Goal: Information Seeking & Learning: Learn about a topic

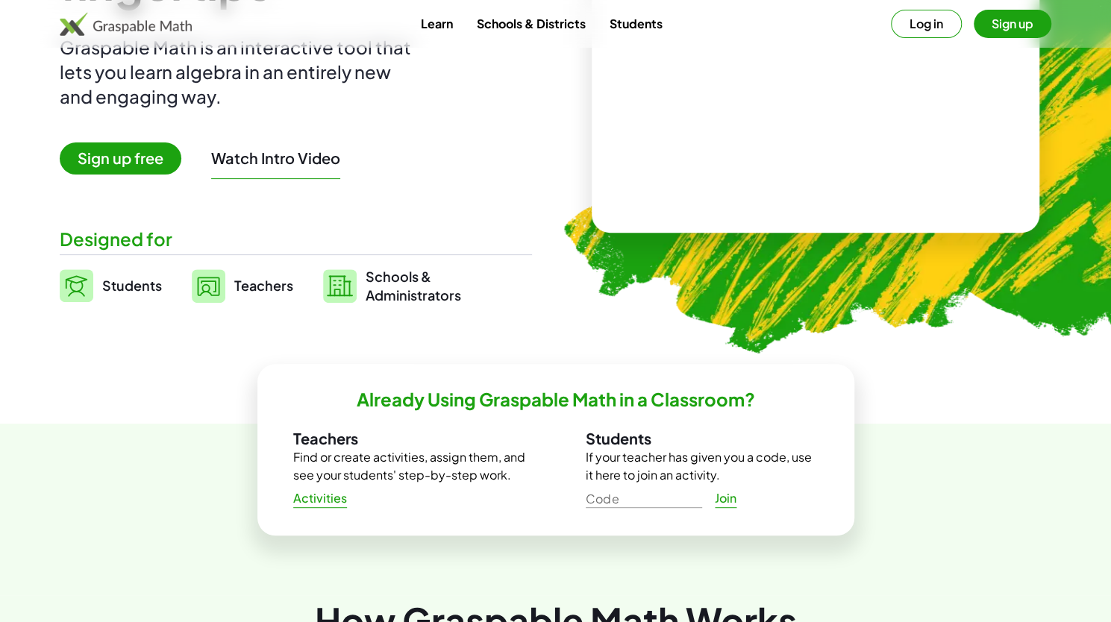
scroll to position [226, 0]
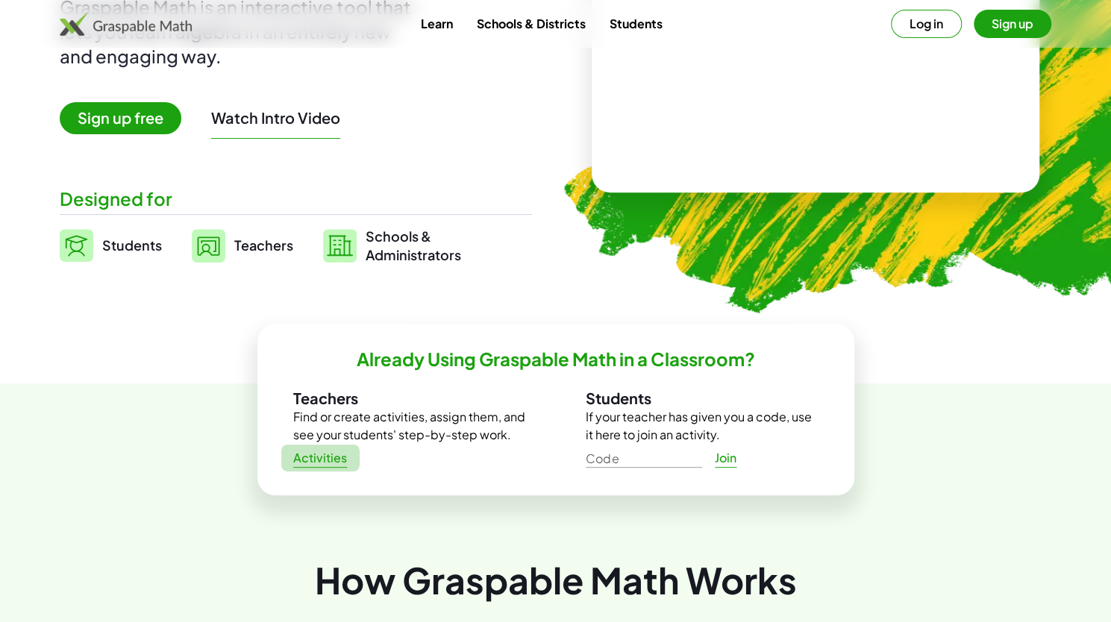
click at [312, 464] on span "Activities" at bounding box center [320, 459] width 54 height 16
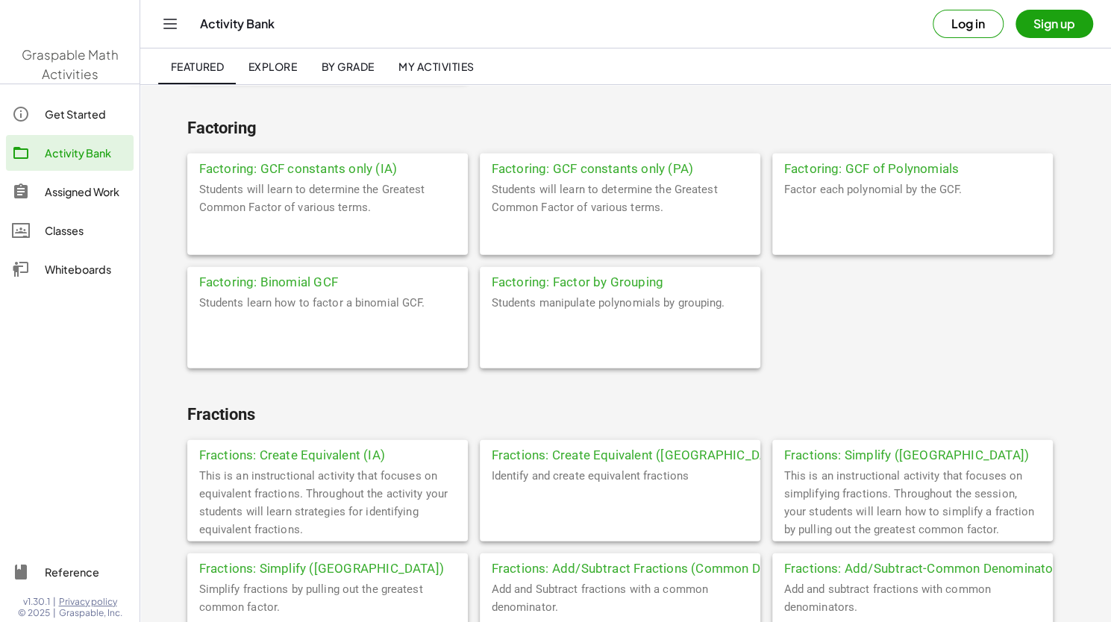
scroll to position [1848, 0]
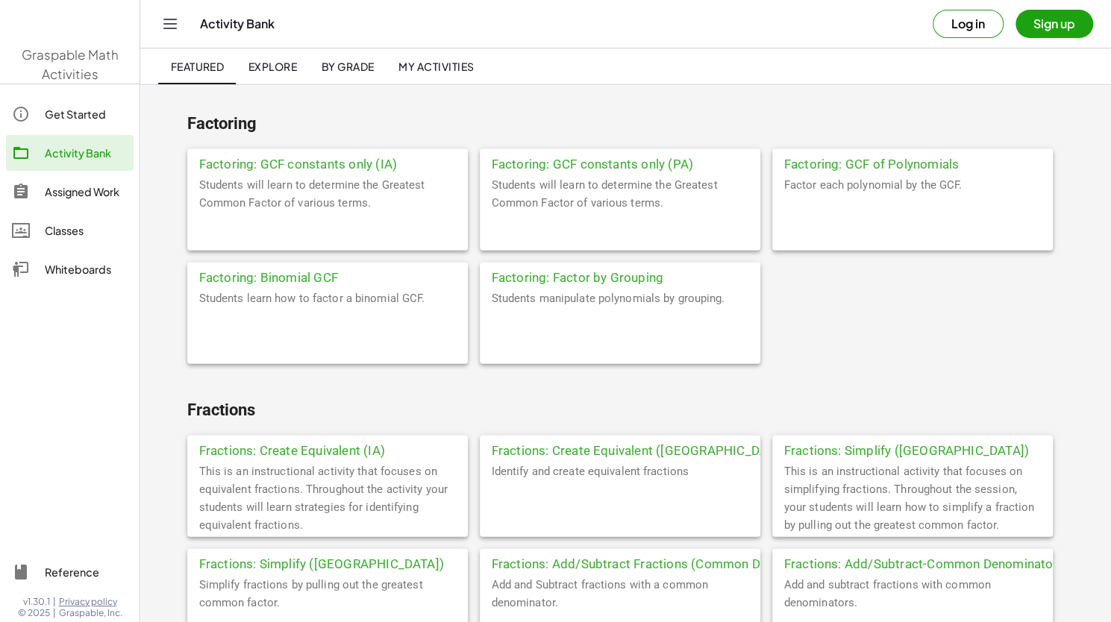
drag, startPoint x: 317, startPoint y: 277, endPoint x: 239, endPoint y: 275, distance: 78.4
click at [239, 275] on div "Factoring: Binomial GCF" at bounding box center [327, 276] width 281 height 27
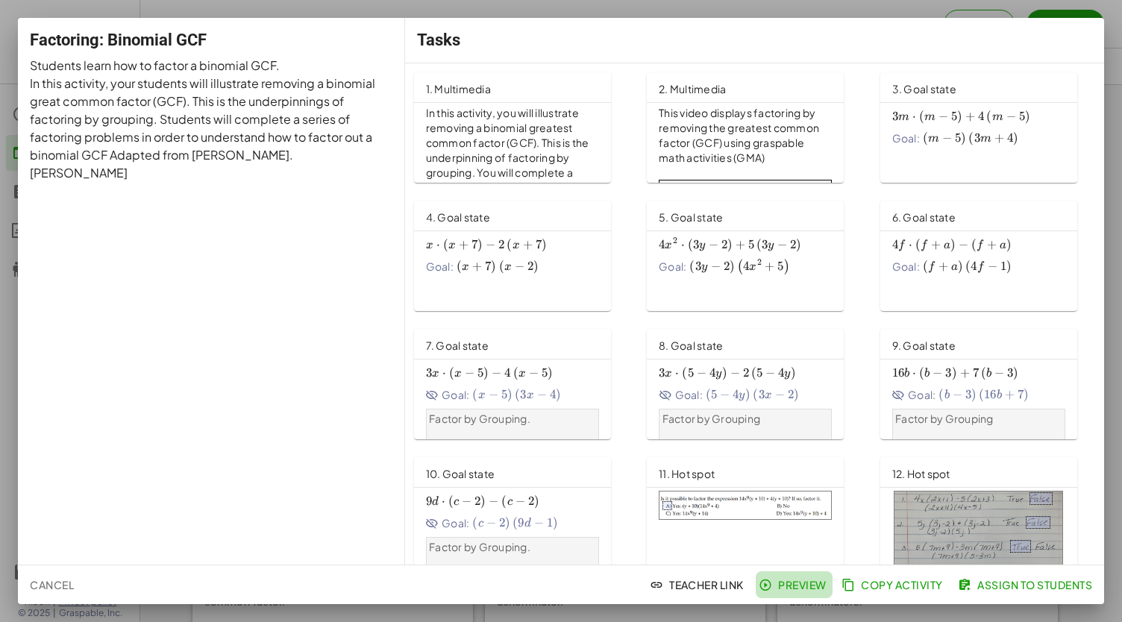
click at [777, 581] on span "Preview" at bounding box center [794, 584] width 65 height 13
click at [1110, 31] on div at bounding box center [561, 311] width 1122 height 622
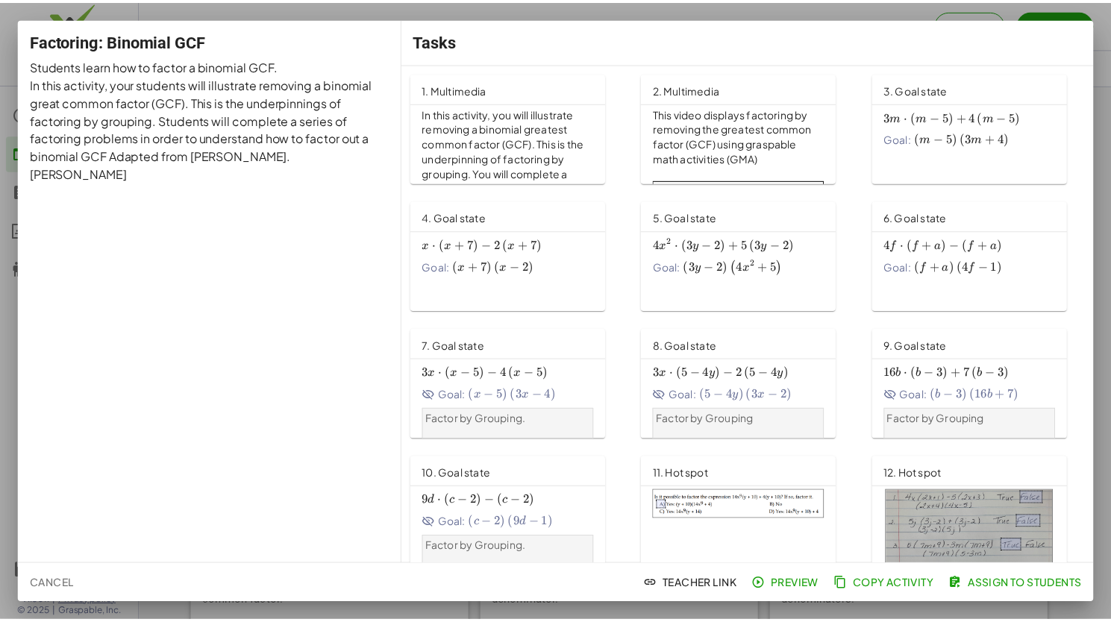
scroll to position [1848, 0]
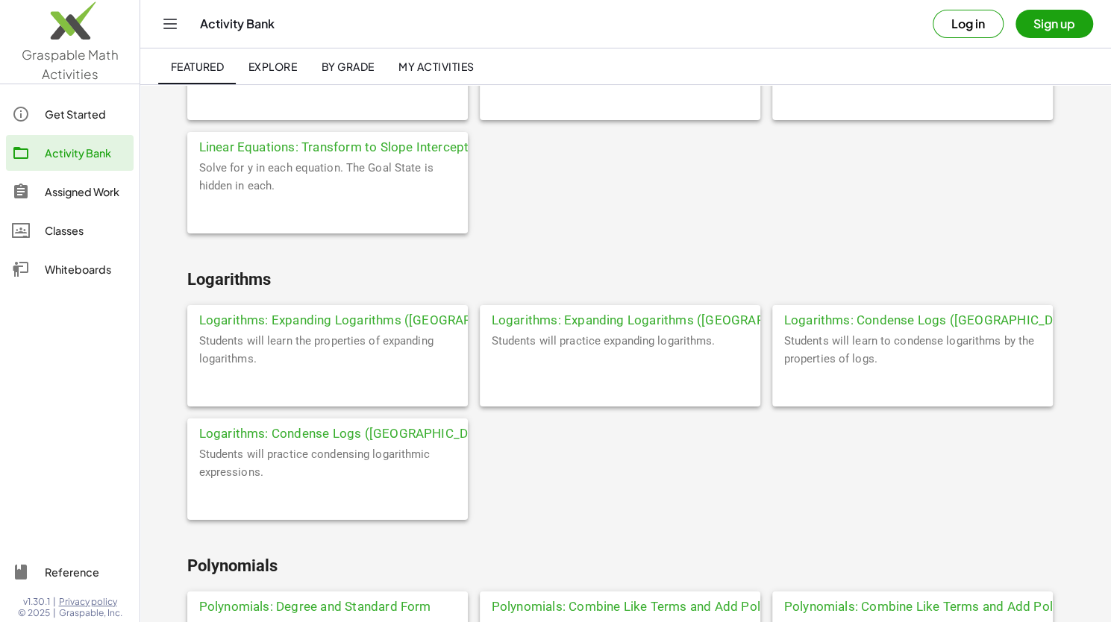
scroll to position [3392, 0]
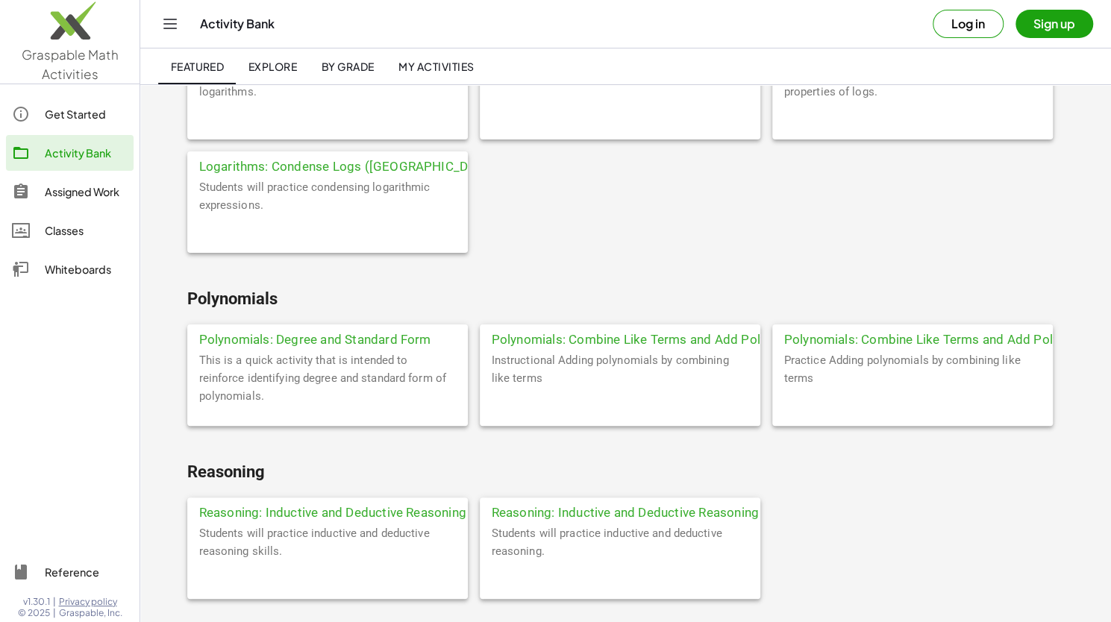
click at [256, 513] on div "Reasoning: Inductive and Deductive Reasoning (PA) Part One" at bounding box center [327, 511] width 281 height 27
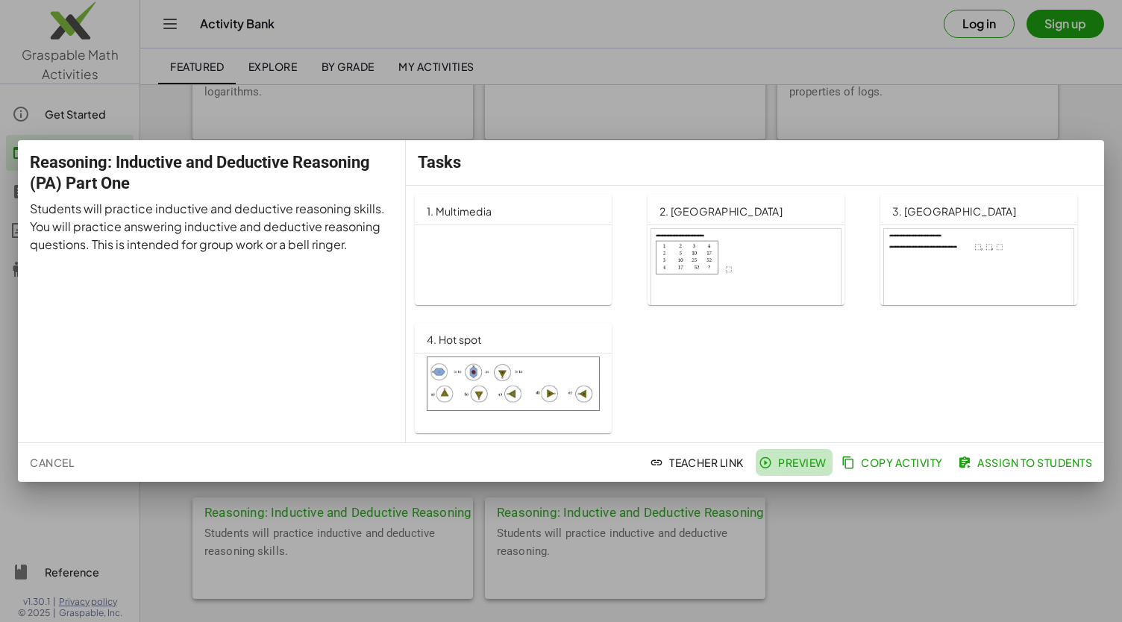
click at [777, 469] on span "Preview" at bounding box center [794, 462] width 65 height 13
click at [676, 468] on span "Teacher Link" at bounding box center [698, 462] width 91 height 13
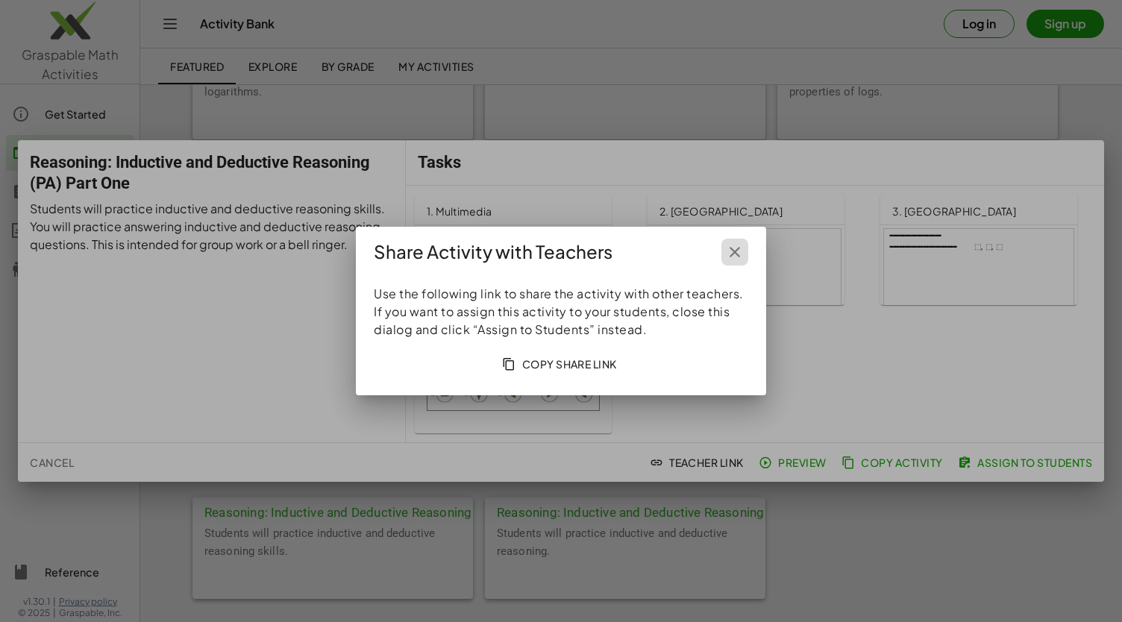
click at [733, 252] on icon "button" at bounding box center [735, 252] width 18 height 18
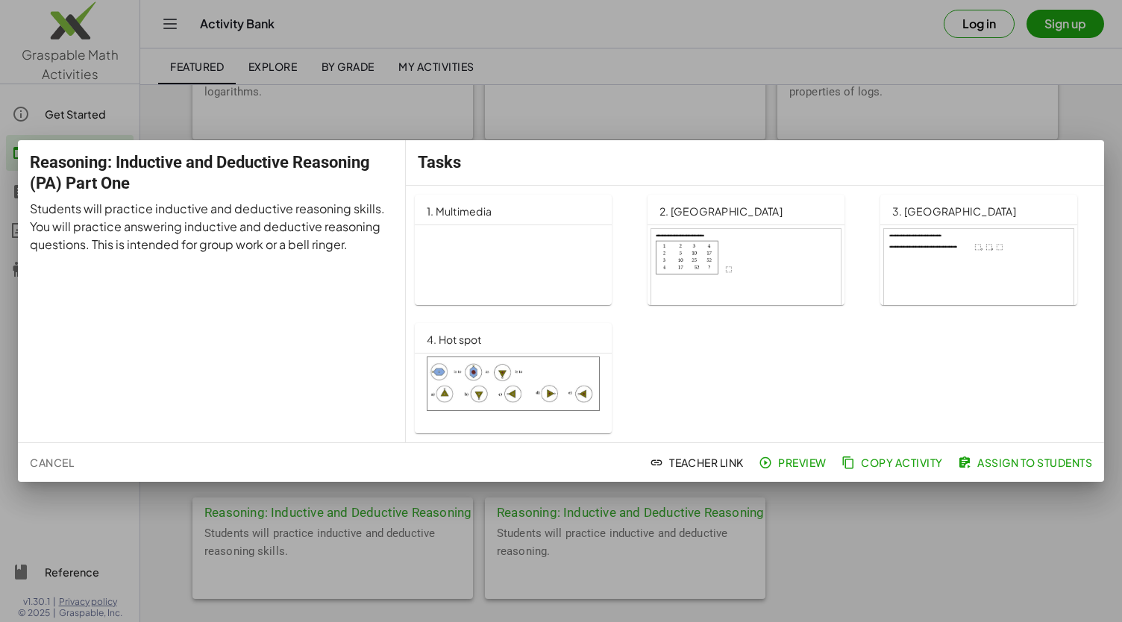
click at [966, 267] on div at bounding box center [979, 282] width 190 height 107
click at [1110, 190] on div at bounding box center [561, 311] width 1122 height 622
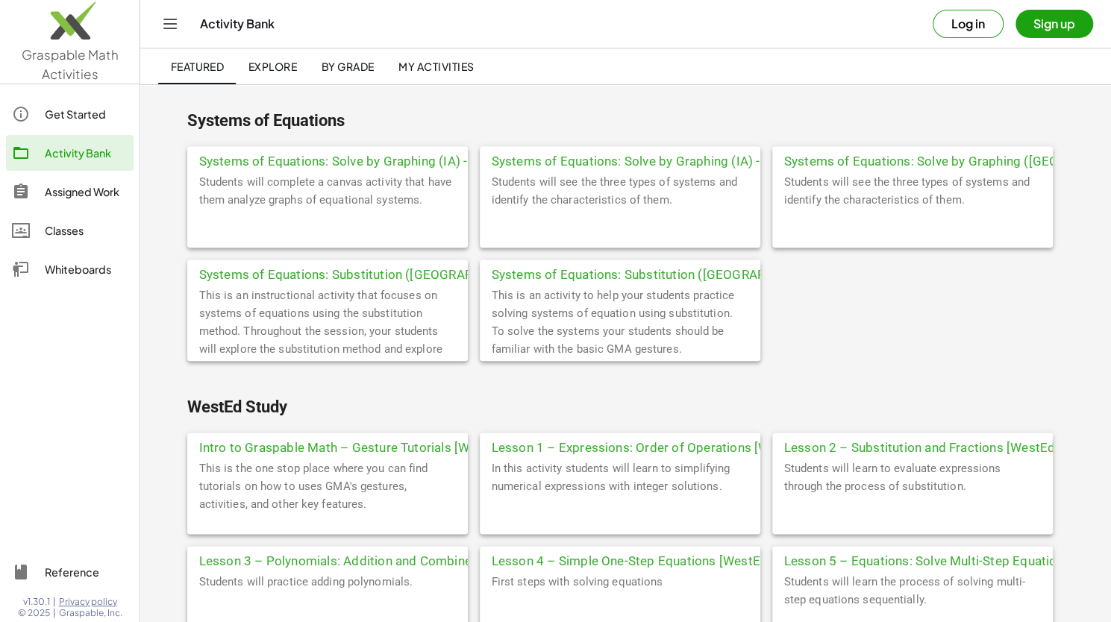
scroll to position [4785, 0]
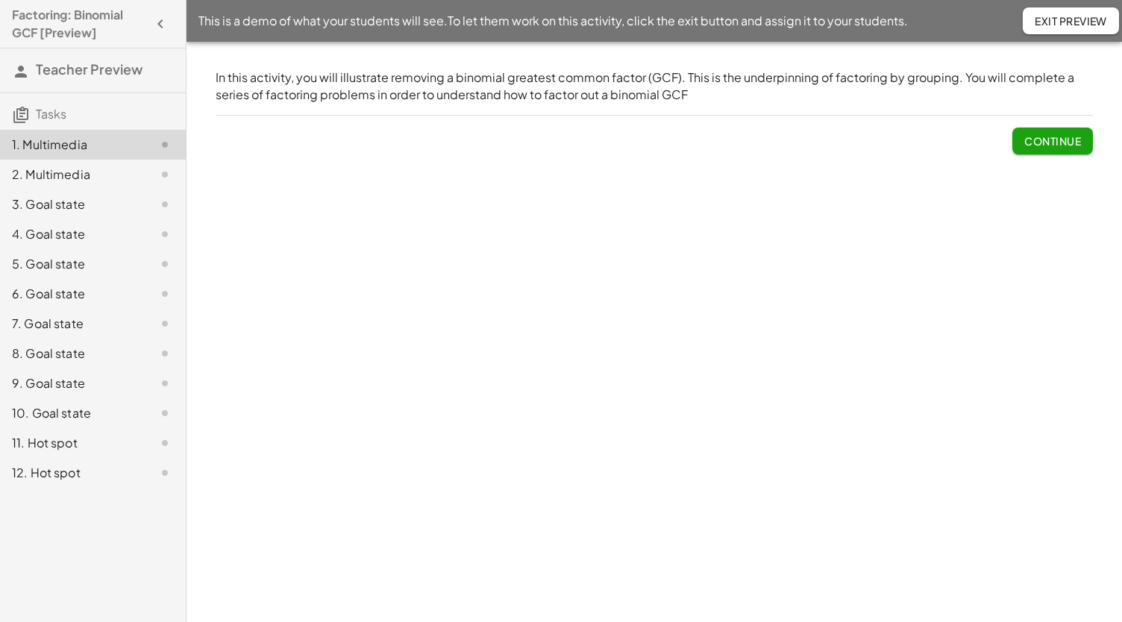
click at [1028, 147] on span "Continue" at bounding box center [1052, 140] width 57 height 13
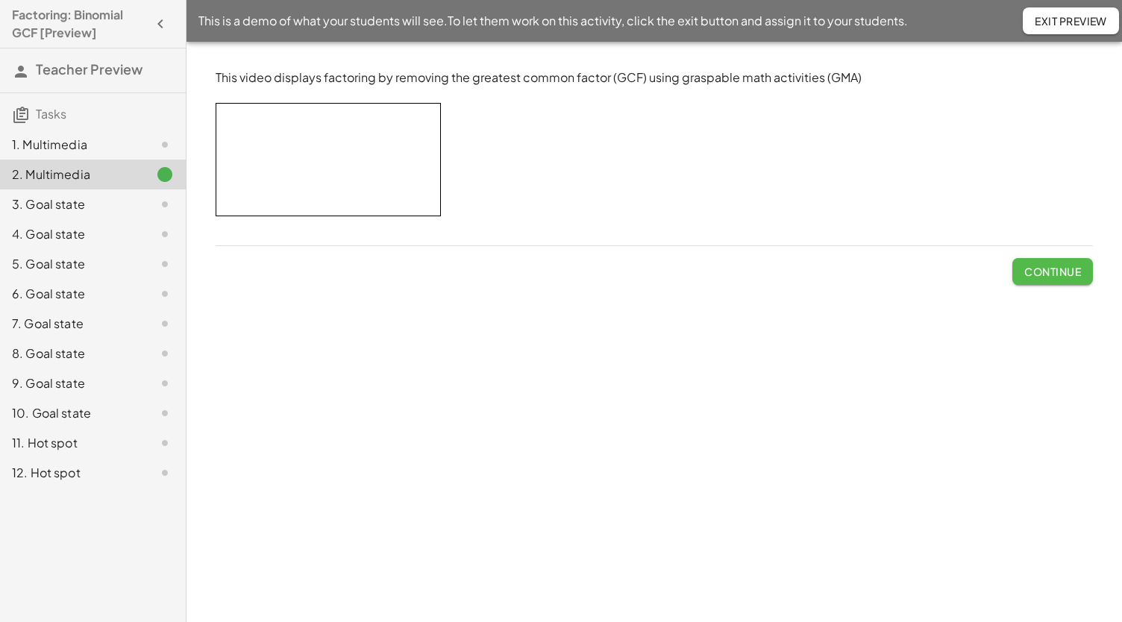
click at [1056, 272] on span "Continue" at bounding box center [1052, 271] width 57 height 13
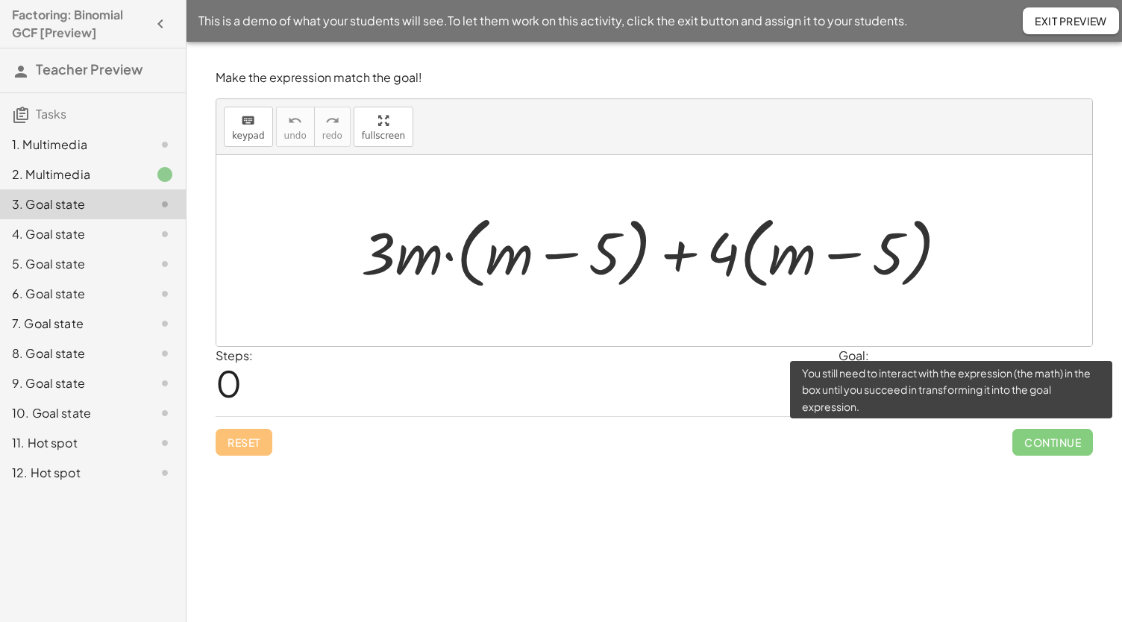
click at [1052, 431] on span "Continue" at bounding box center [1052, 442] width 81 height 27
click at [1046, 439] on span "Continue" at bounding box center [1052, 442] width 81 height 27
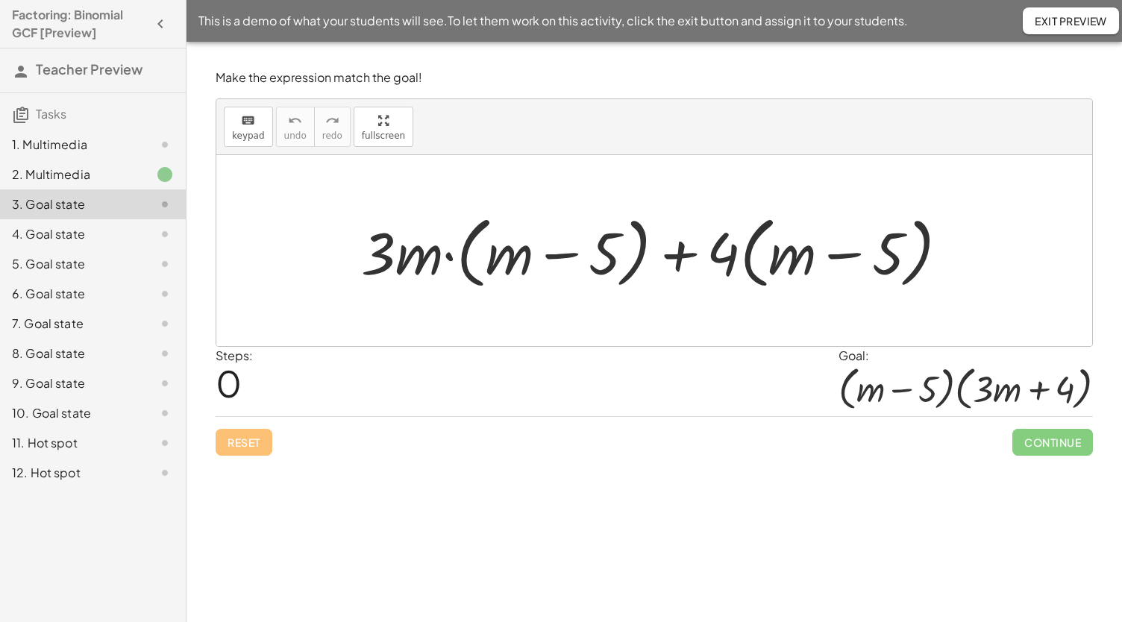
click at [670, 354] on div "Steps: 0 Goal: · ( + m − 5 ) · ( + · 3 · m + 4 )" at bounding box center [654, 381] width 877 height 69
click at [452, 245] on div at bounding box center [661, 251] width 614 height 86
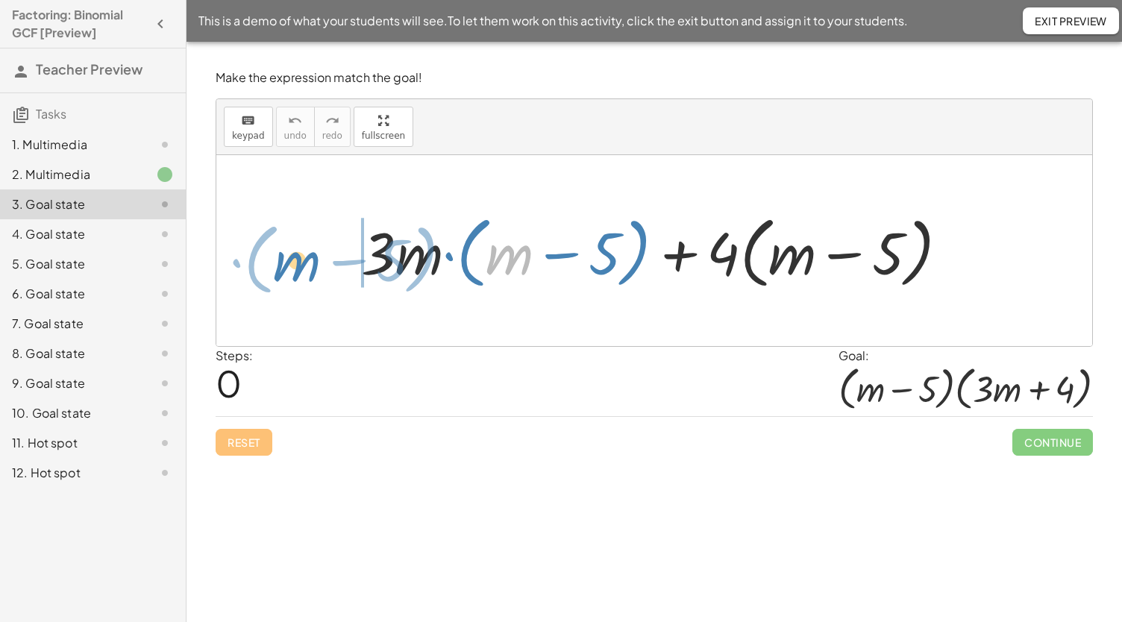
drag, startPoint x: 503, startPoint y: 254, endPoint x: 288, endPoint y: 262, distance: 215.0
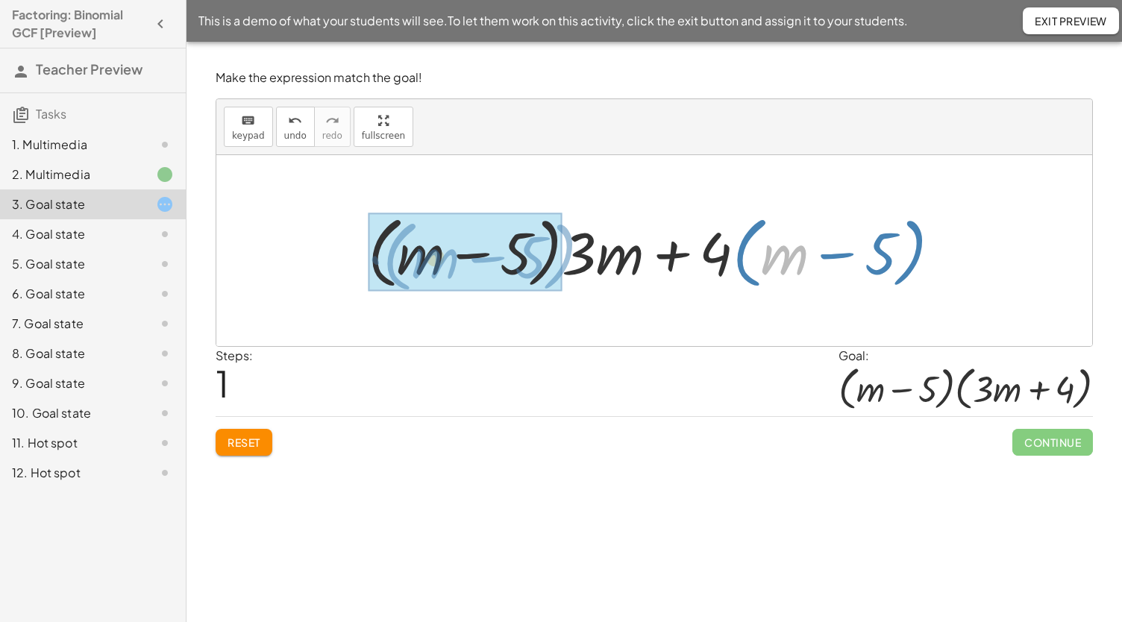
drag, startPoint x: 796, startPoint y: 253, endPoint x: 418, endPoint y: 256, distance: 378.3
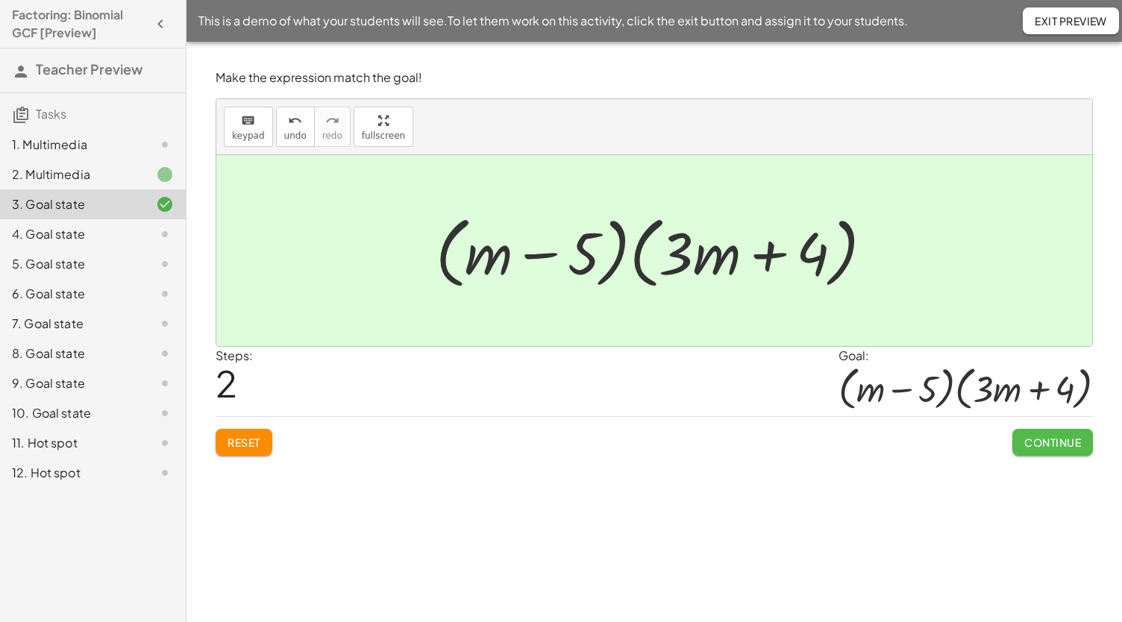
click at [1064, 439] on span "Continue" at bounding box center [1052, 442] width 57 height 13
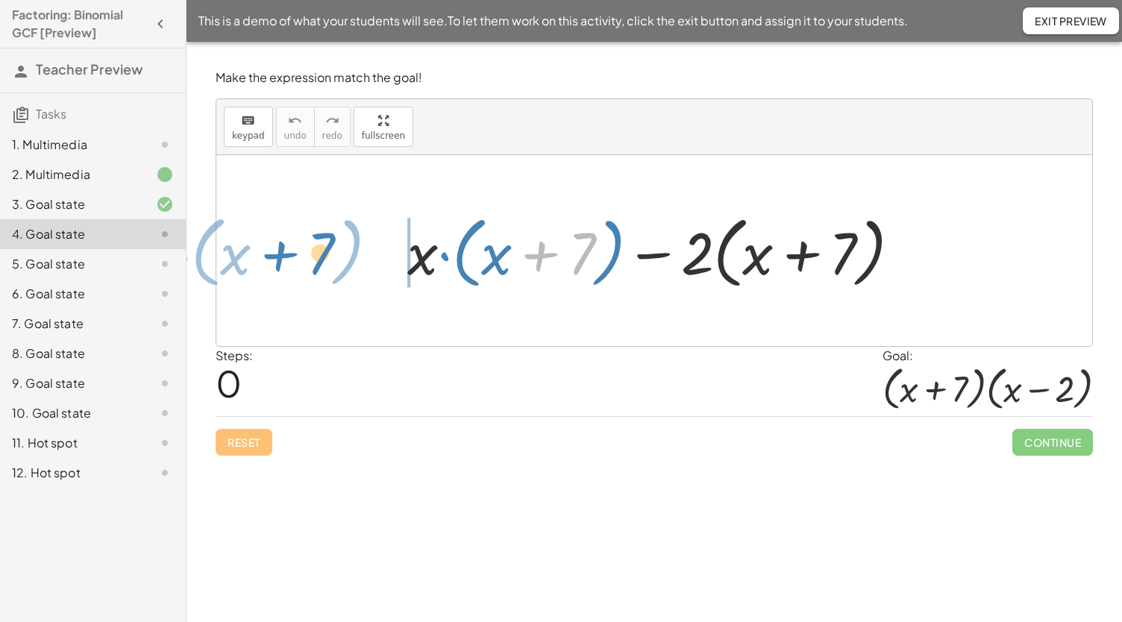
drag, startPoint x: 530, startPoint y: 246, endPoint x: 268, endPoint y: 246, distance: 262.6
click at [268, 246] on div "+ 7 · ( + x ) + · x · ( + x + 7 ) − · 2 · ( + x + 7 )" at bounding box center [654, 250] width 876 height 191
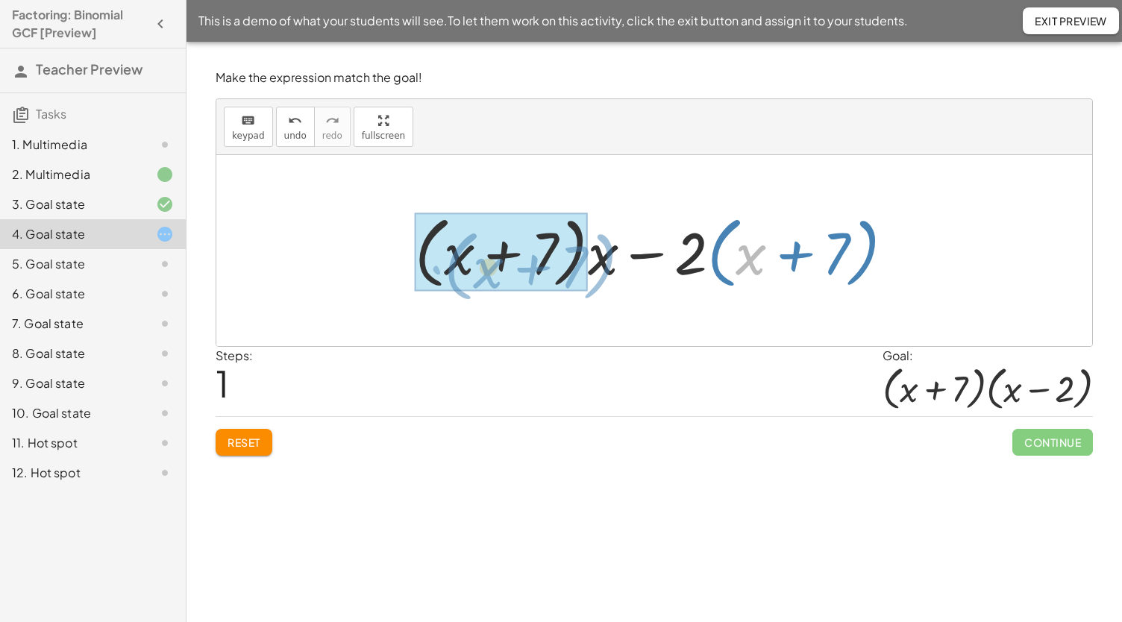
drag, startPoint x: 757, startPoint y: 253, endPoint x: 491, endPoint y: 267, distance: 266.0
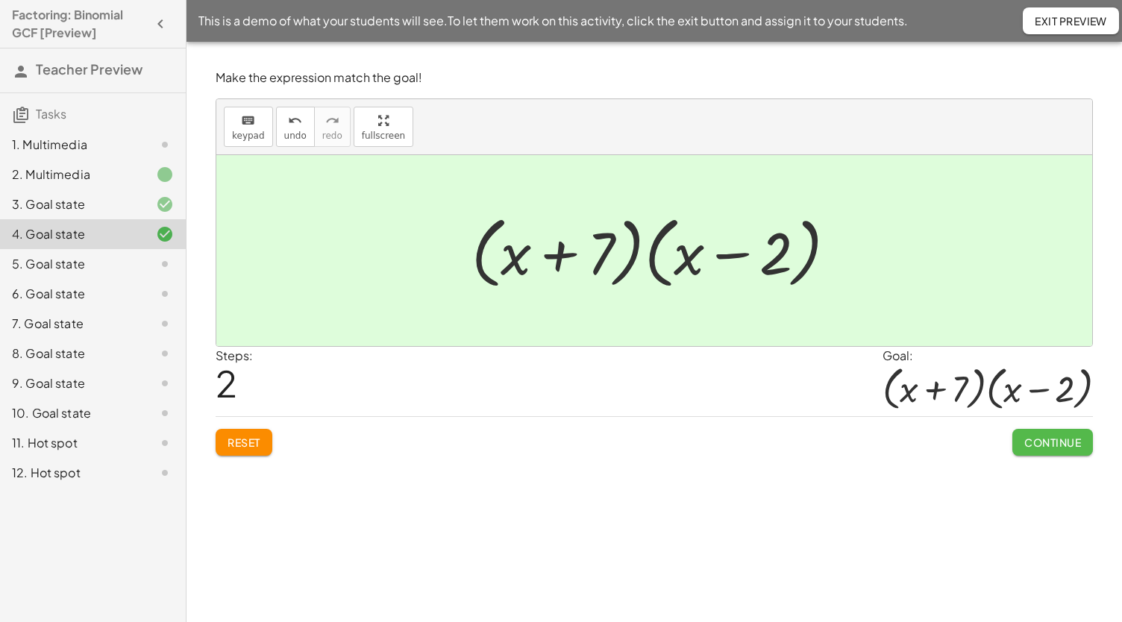
click at [1048, 440] on span "Continue" at bounding box center [1052, 442] width 57 height 13
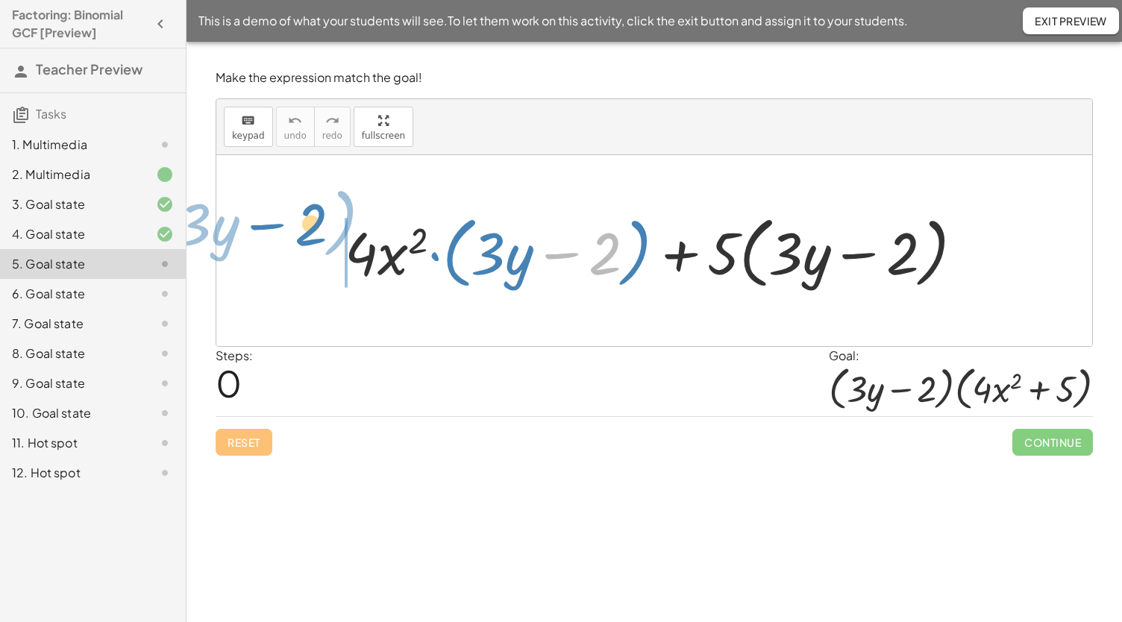
drag, startPoint x: 568, startPoint y: 251, endPoint x: 282, endPoint y: 227, distance: 286.7
click at [282, 227] on div "− 2 · ( + · 3 · y ) + · 4 · x 2 · ( + · 3 · y − 2 ) + · 5 · ( + · 3 · y − 2 )" at bounding box center [654, 250] width 876 height 191
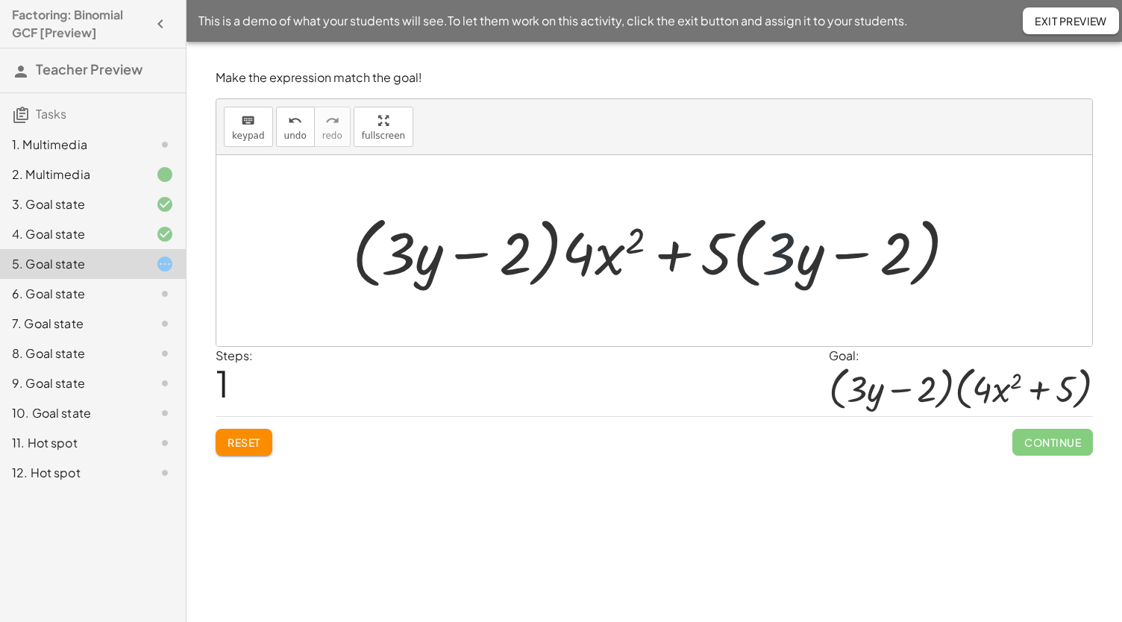
click at [784, 217] on div at bounding box center [660, 251] width 631 height 86
drag, startPoint x: 789, startPoint y: 235, endPoint x: 828, endPoint y: 223, distance: 40.6
click at [828, 223] on div at bounding box center [660, 251] width 631 height 86
drag, startPoint x: 803, startPoint y: 248, endPoint x: 739, endPoint y: 251, distance: 63.5
click at [739, 251] on div at bounding box center [660, 251] width 631 height 86
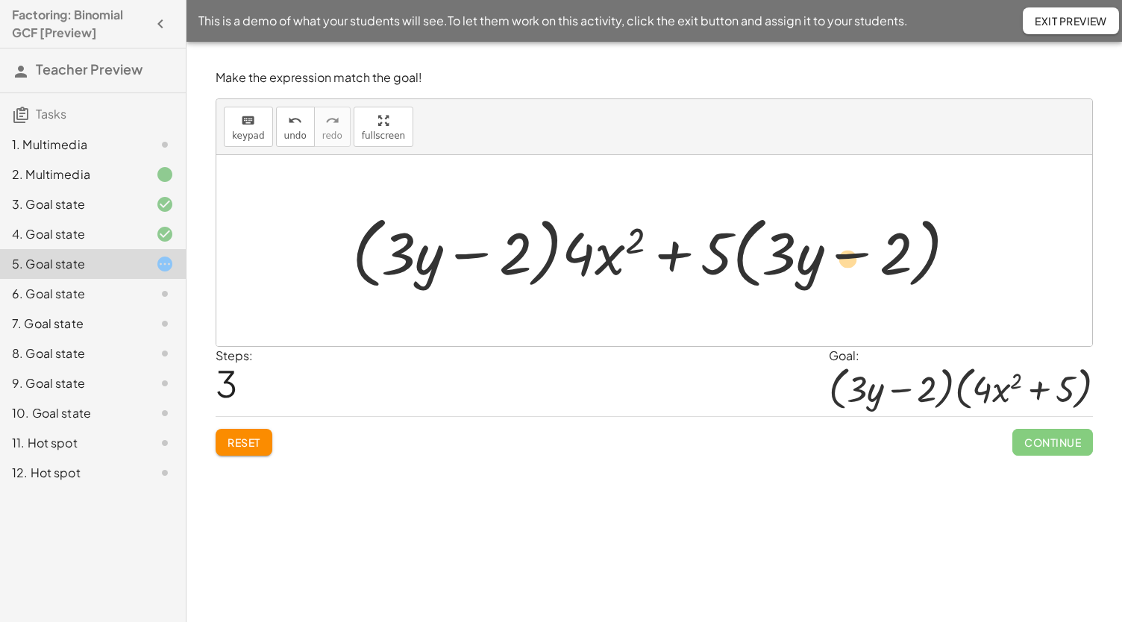
click at [846, 270] on div at bounding box center [660, 251] width 631 height 86
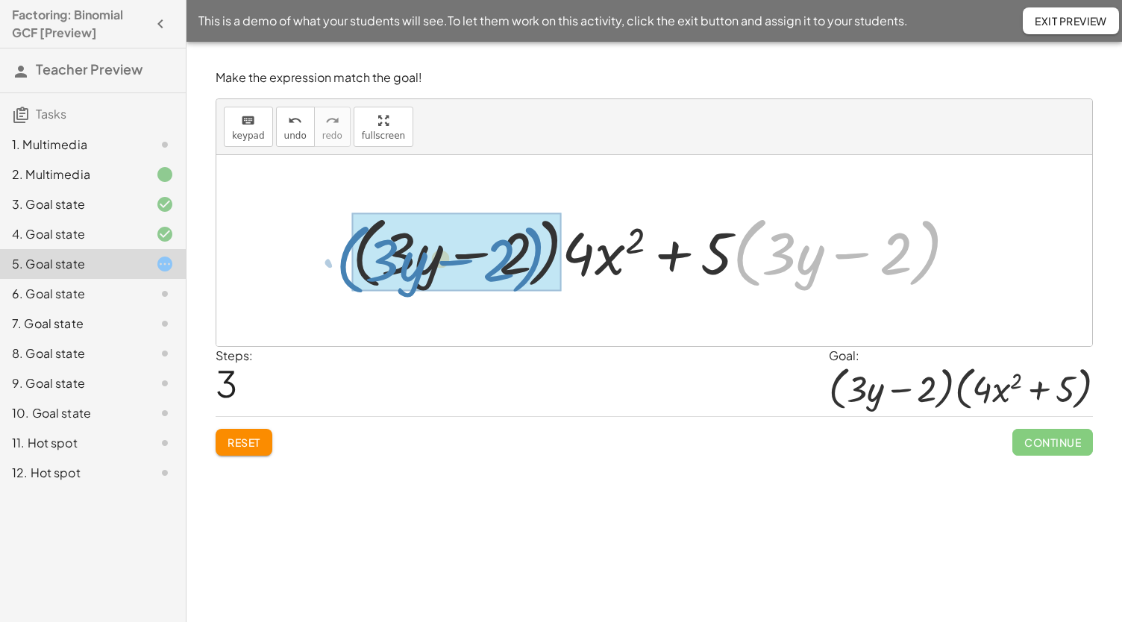
drag, startPoint x: 760, startPoint y: 220, endPoint x: 355, endPoint y: 226, distance: 405.2
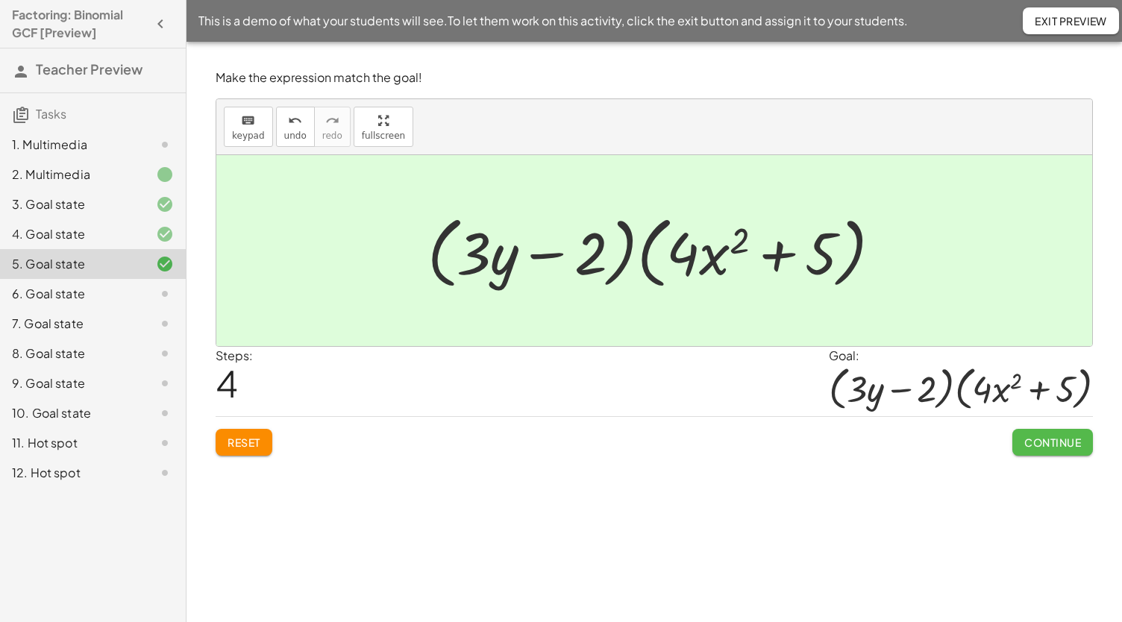
click at [1065, 439] on span "Continue" at bounding box center [1052, 442] width 57 height 13
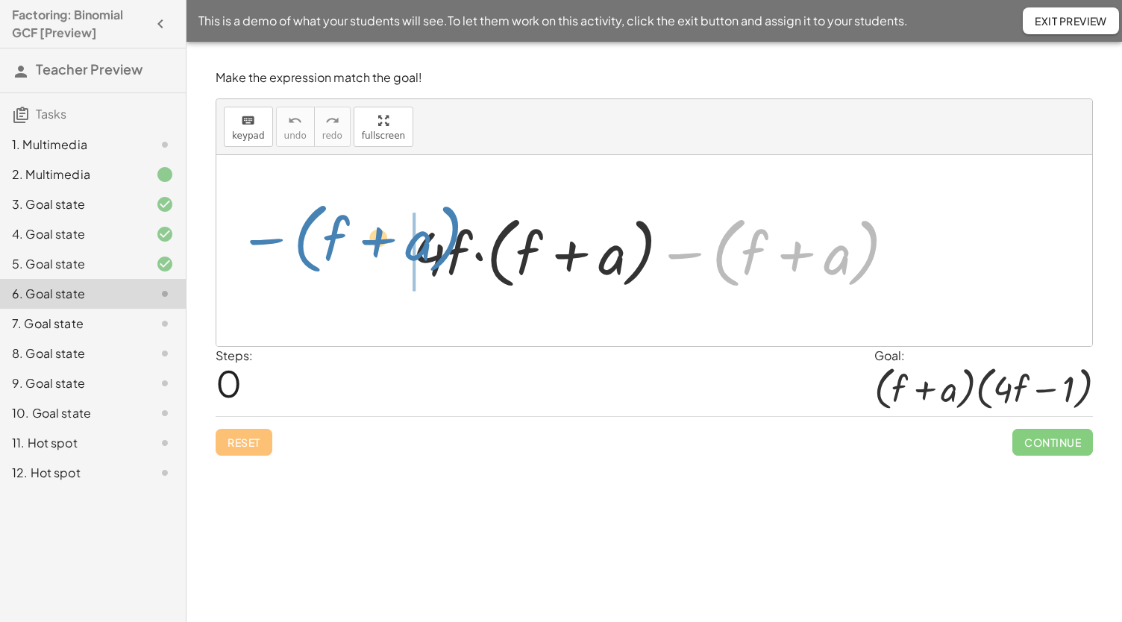
drag, startPoint x: 718, startPoint y: 262, endPoint x: 286, endPoint y: 251, distance: 431.4
click at [286, 251] on div "− ( + f + a ) + · 4 · f · ( + f + a ) − ( + f + a )" at bounding box center [654, 250] width 876 height 191
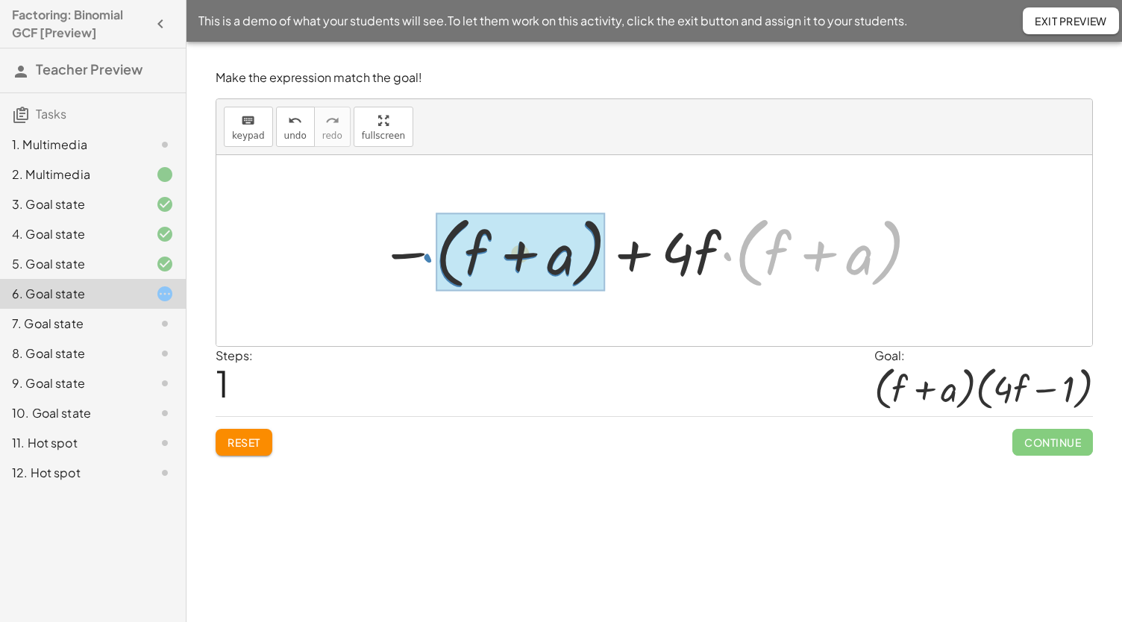
drag, startPoint x: 743, startPoint y: 248, endPoint x: 431, endPoint y: 250, distance: 311.9
click at [431, 250] on div at bounding box center [650, 251] width 556 height 86
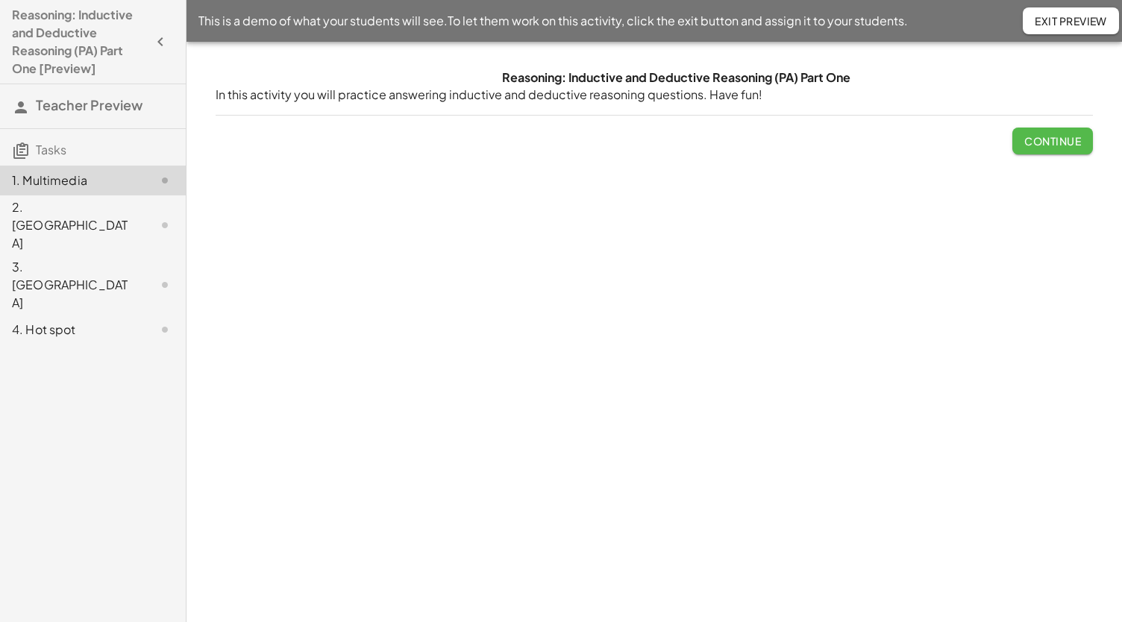
click at [1054, 140] on span "Continue" at bounding box center [1052, 140] width 57 height 13
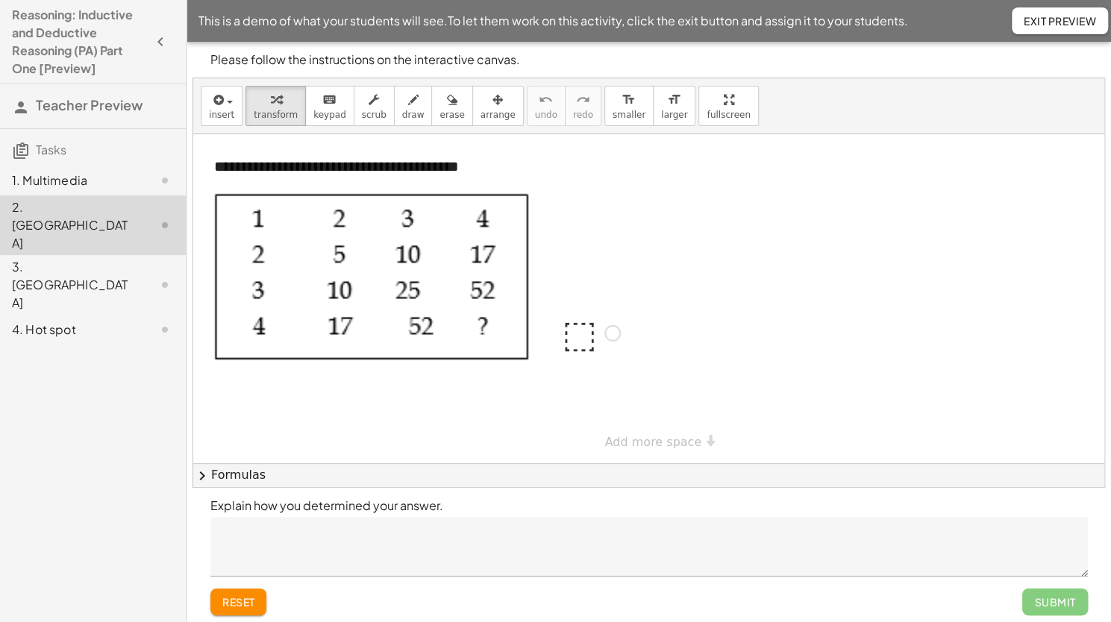
click at [574, 335] on div at bounding box center [590, 331] width 73 height 49
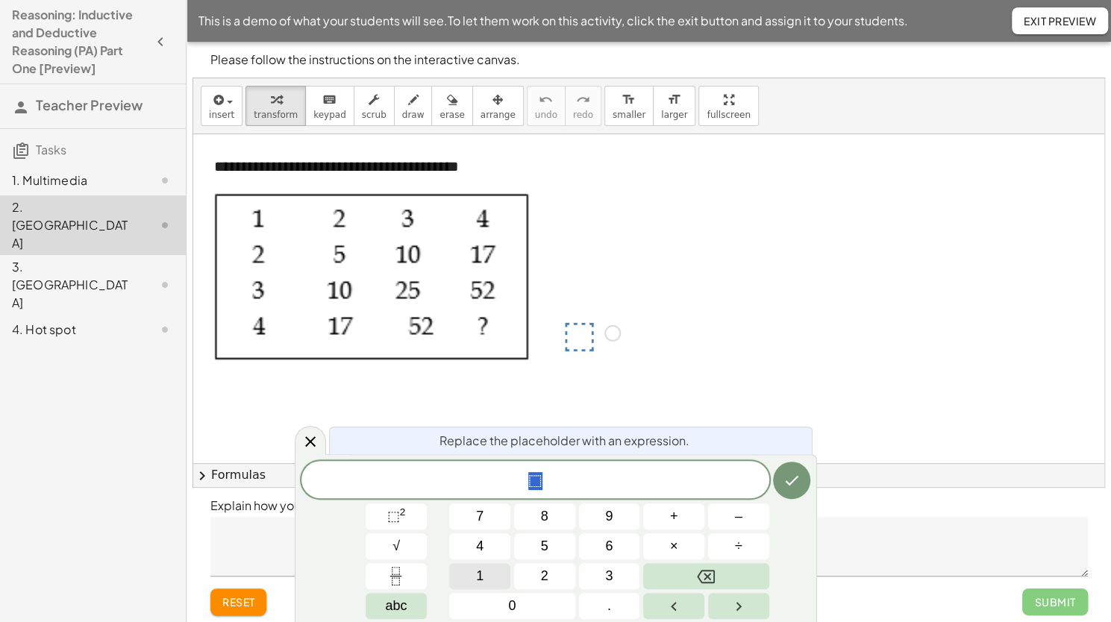
click at [474, 583] on button "1" at bounding box center [479, 576] width 61 height 26
click at [534, 581] on button "2" at bounding box center [544, 576] width 61 height 26
click at [613, 516] on button "9" at bounding box center [609, 517] width 61 height 26
click at [798, 472] on icon "Done" at bounding box center [792, 481] width 18 height 18
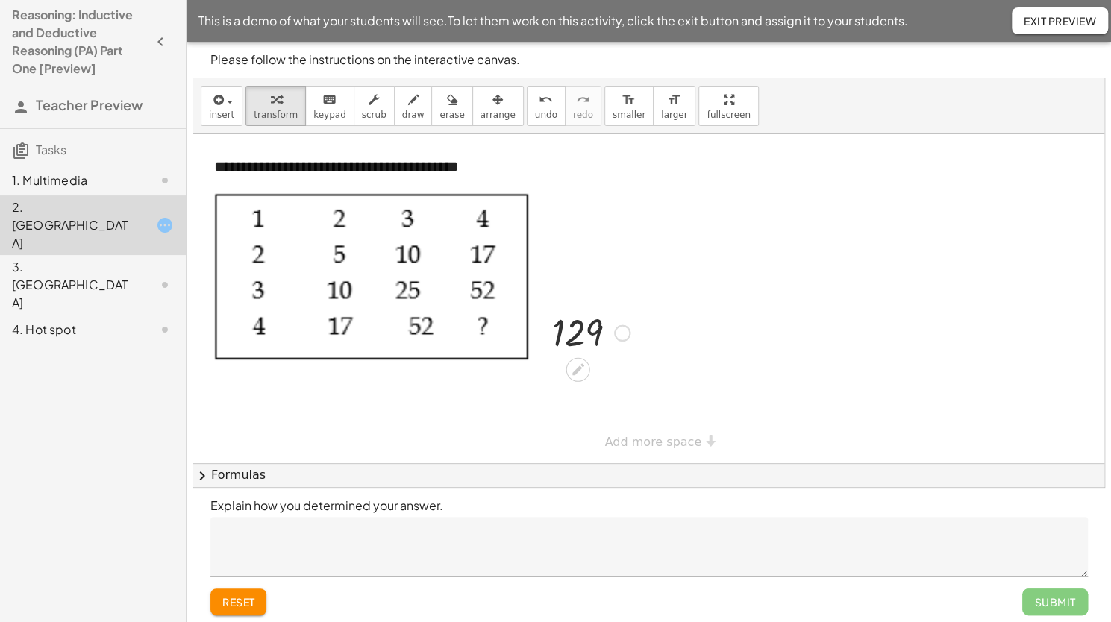
click at [1029, 599] on div "Submit" at bounding box center [1054, 602] width 65 height 27
click at [1046, 599] on div "Submit" at bounding box center [1054, 602] width 65 height 27
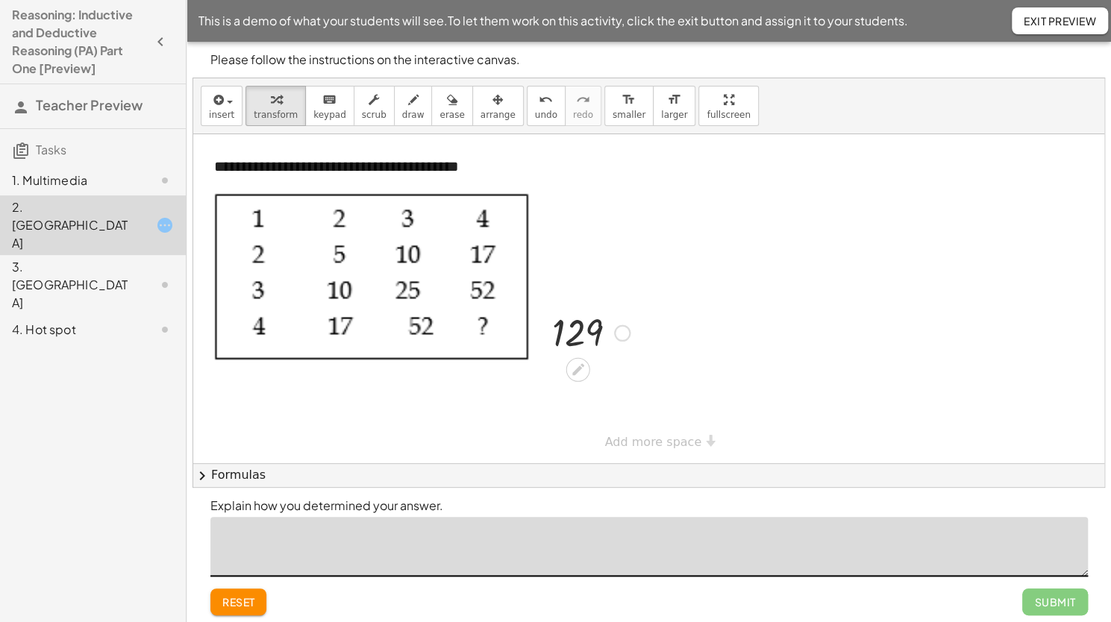
click at [318, 542] on textarea at bounding box center [648, 547] width 877 height 60
type textarea "*"
type textarea "********"
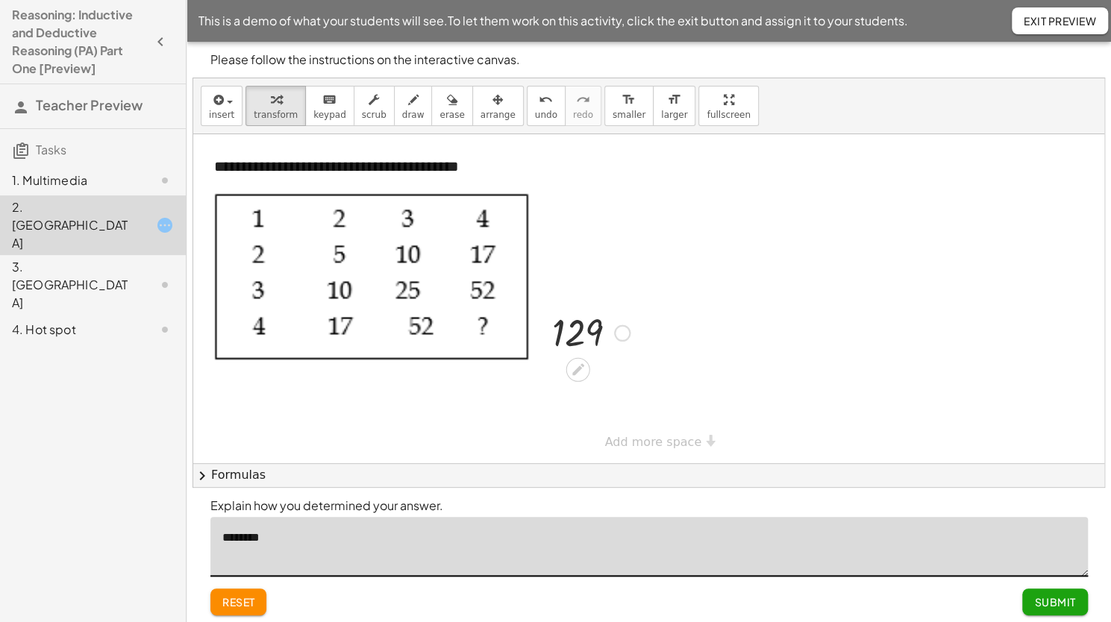
click at [1039, 599] on span "Submit" at bounding box center [1054, 601] width 41 height 13
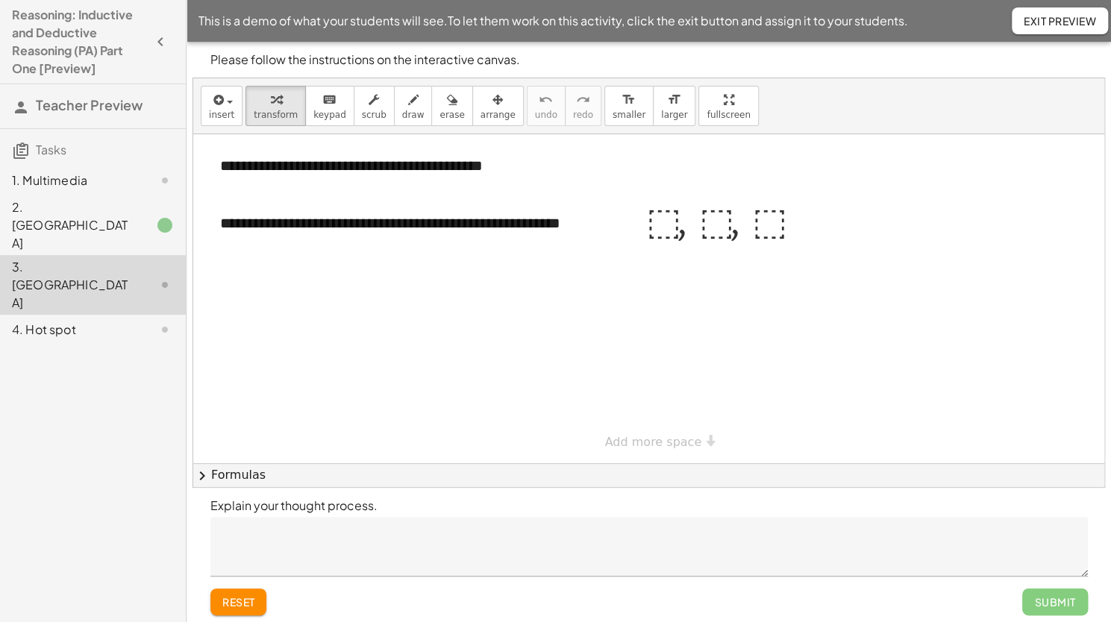
click at [219, 472] on button "chevron_right Formulas" at bounding box center [648, 475] width 911 height 24
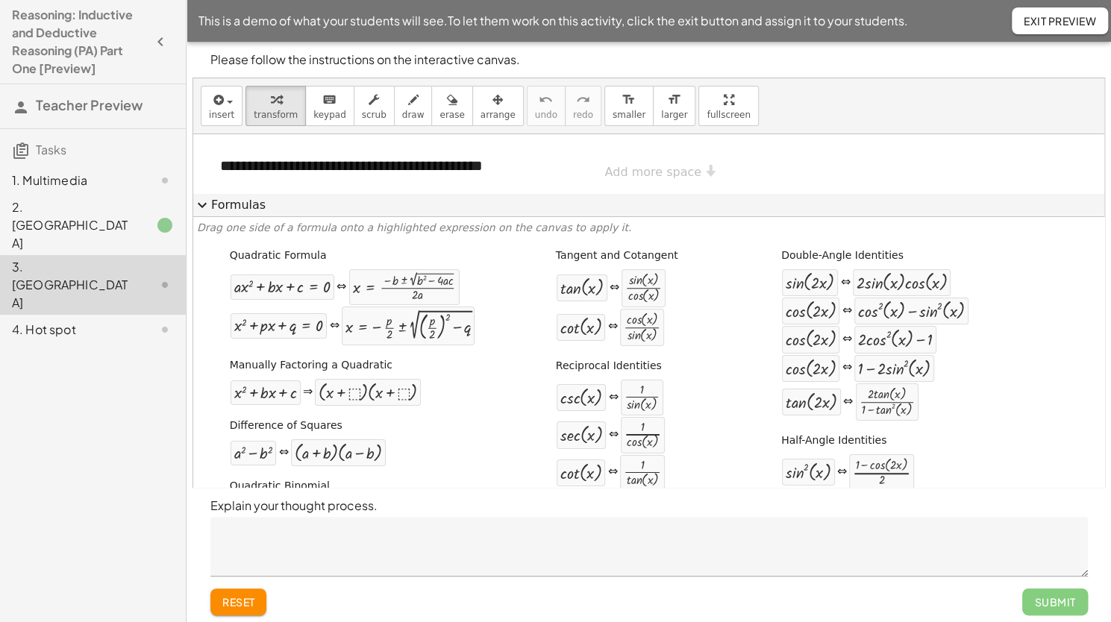
click at [222, 207] on button "expand_more Formulas" at bounding box center [648, 205] width 911 height 24
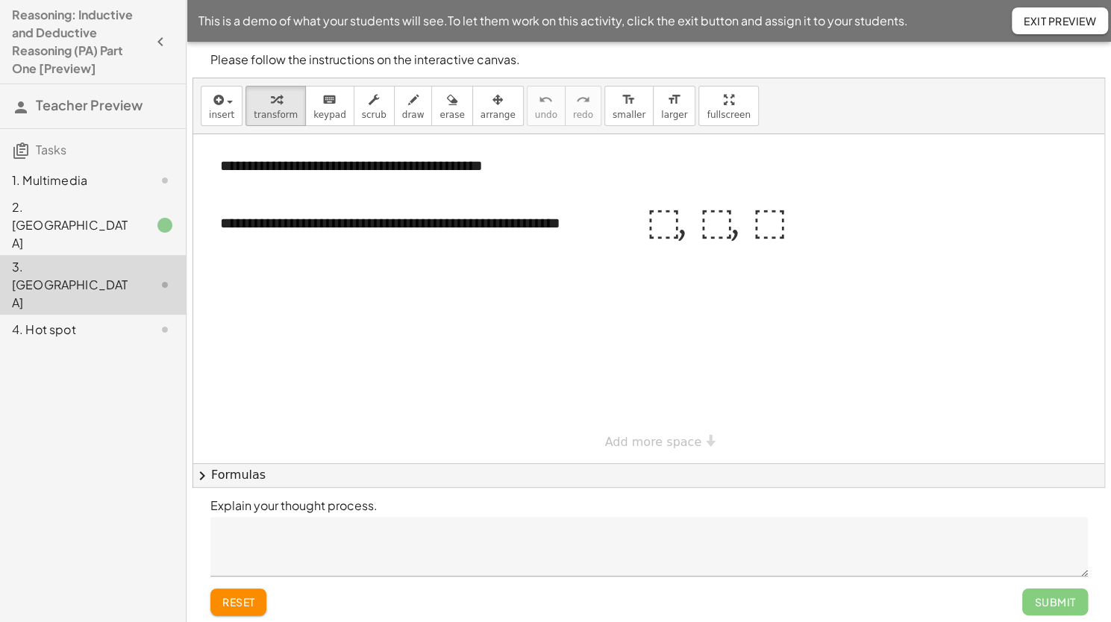
click at [1040, 610] on div "Submit" at bounding box center [1054, 602] width 65 height 27
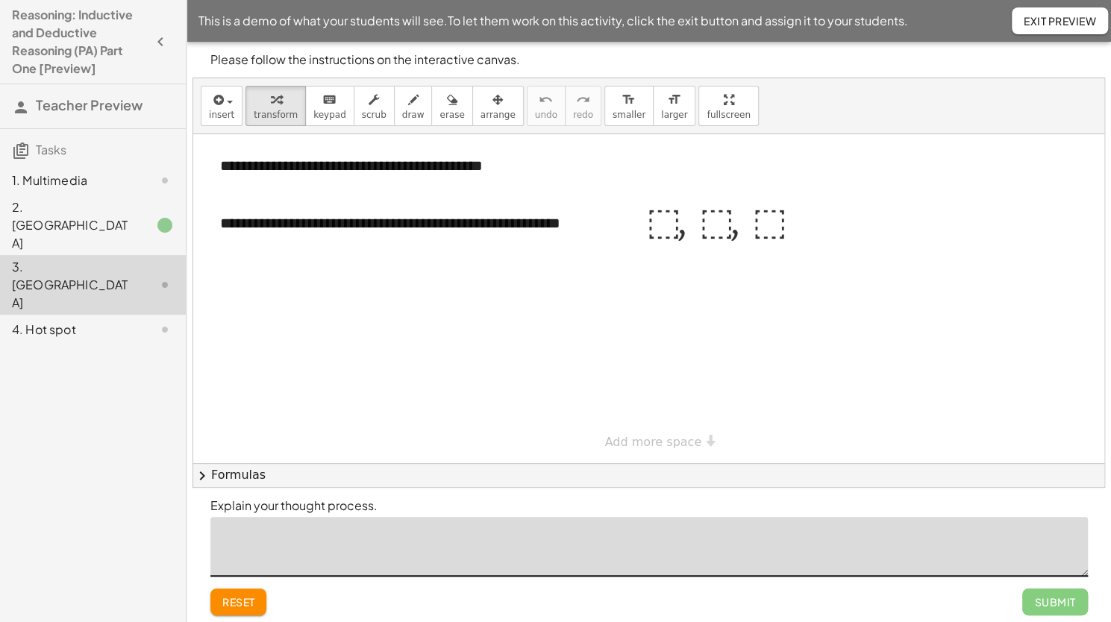
click at [703, 530] on textarea at bounding box center [648, 547] width 877 height 60
type textarea "**"
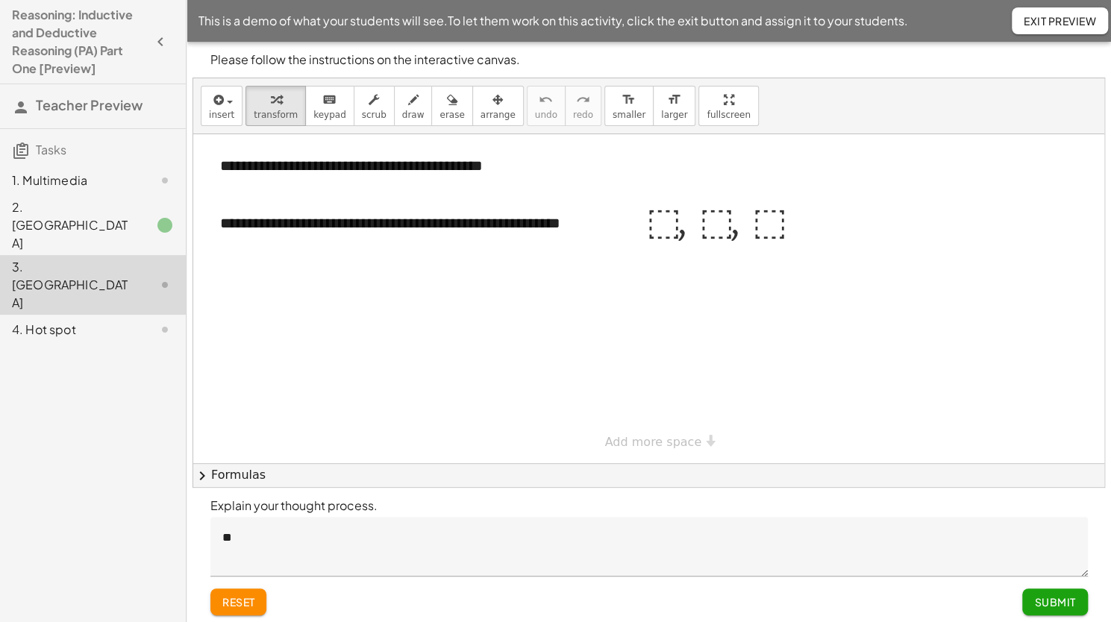
click at [1050, 604] on span "Submit" at bounding box center [1054, 601] width 41 height 13
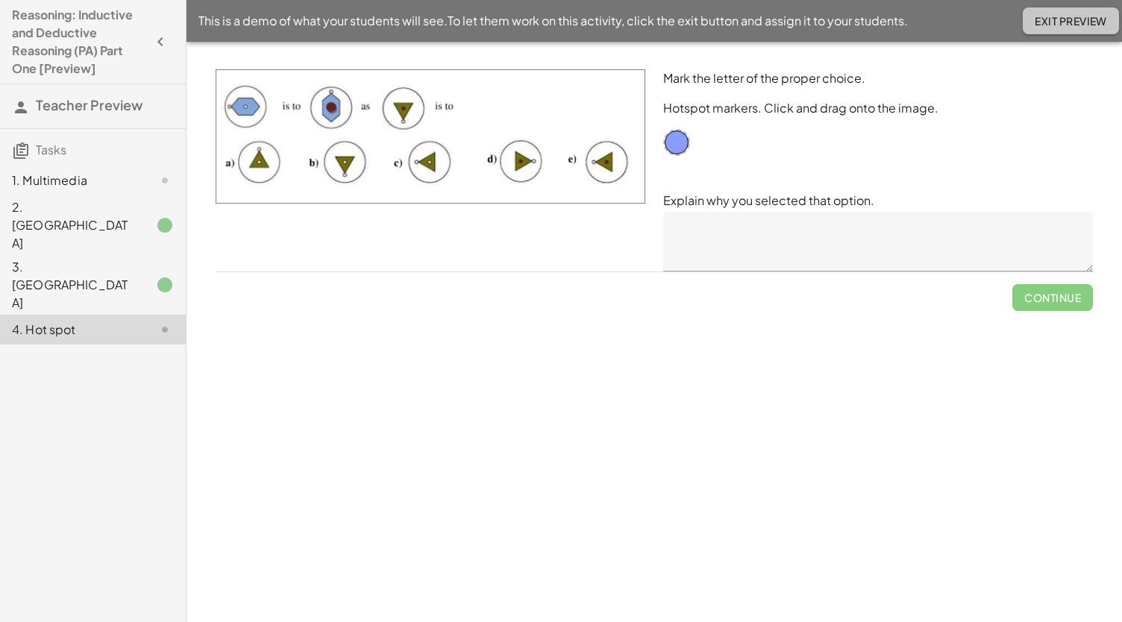
click at [1047, 19] on span "Exit Preview" at bounding box center [1071, 20] width 72 height 13
